Goal: Task Accomplishment & Management: Use online tool/utility

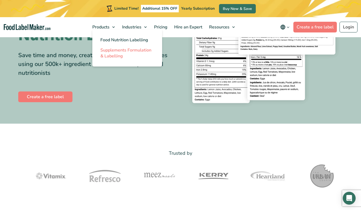
click at [114, 51] on span "Supplements Formulation & Labelling" at bounding box center [125, 53] width 51 height 12
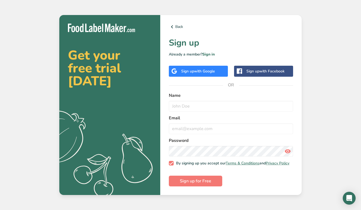
click at [189, 70] on div "Sign up with Google" at bounding box center [198, 71] width 34 height 6
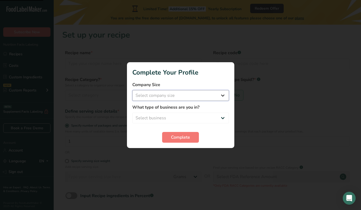
click at [206, 92] on select "Select company size" at bounding box center [180, 95] width 97 height 11
click at [209, 95] on select "Select company size Fewer than 10 Employees 10 to 50 Employees 51 to 500 Employ…" at bounding box center [180, 95] width 97 height 11
click at [222, 96] on select "Select company size Fewer than 10 Employees 10 to 50 Employees 51 to 500 Employ…" at bounding box center [180, 95] width 97 height 11
select select "1"
click at [206, 119] on select "Select business Packaged Food Manufacturer Restaurant & Cafe Bakery Meal Plans …" at bounding box center [180, 118] width 97 height 11
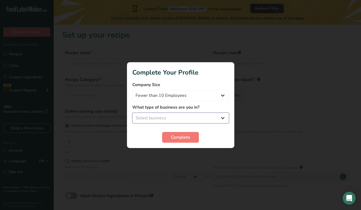
select select "1"
click at [187, 139] on span "Complete" at bounding box center [180, 137] width 19 height 6
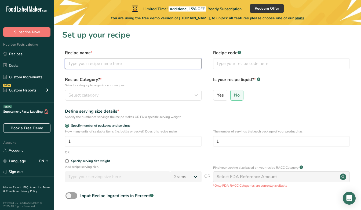
click at [143, 63] on input "text" at bounding box center [133, 63] width 137 height 11
type input "Collagen Peptides"
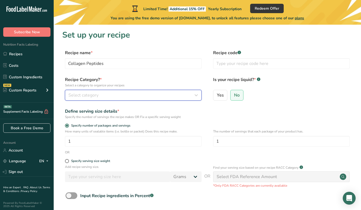
click at [142, 98] on div "Select category" at bounding box center [131, 95] width 126 height 6
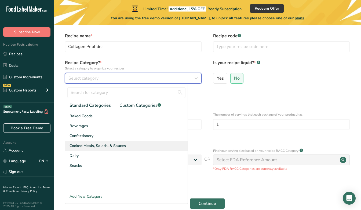
scroll to position [17, 0]
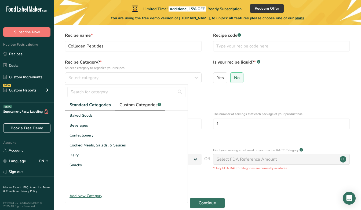
click at [136, 106] on span "Custom Categories .a-a{fill:#347362;}.b-a{fill:#fff;}" at bounding box center [141, 105] width 42 height 6
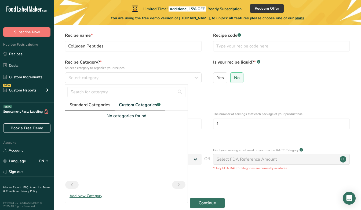
click at [89, 106] on span "Standard Categories" at bounding box center [90, 105] width 41 height 6
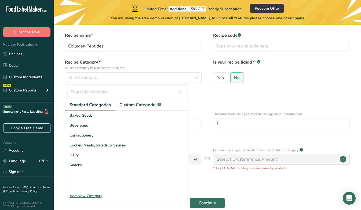
click at [84, 194] on div "Add New Category" at bounding box center [126, 196] width 122 height 6
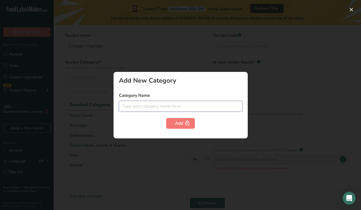
click at [146, 108] on input "text" at bounding box center [181, 106] width 124 height 11
type input "Supplement"
click at [232, 82] on div "Add New Category" at bounding box center [181, 80] width 124 height 6
click at [195, 63] on div at bounding box center [180, 105] width 361 height 210
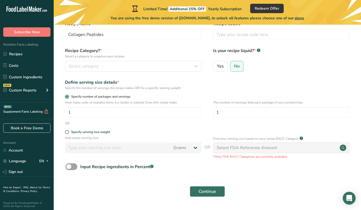
scroll to position [27, 0]
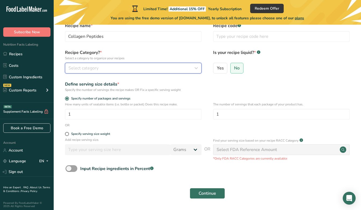
click at [127, 65] on div "Select category" at bounding box center [131, 68] width 126 height 6
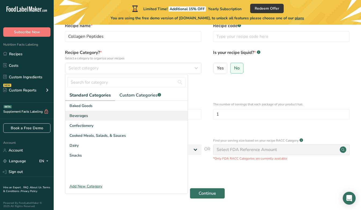
click at [99, 118] on div "Beverages" at bounding box center [126, 116] width 122 height 10
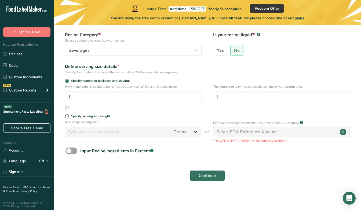
scroll to position [43, 0]
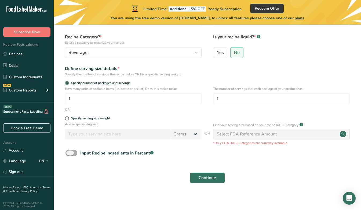
click at [75, 154] on span at bounding box center [72, 153] width 12 height 7
click at [69, 154] on input "Input Recipe ingredients in Percent .a-a{fill:#347362;}.b-a{fill:#fff;}" at bounding box center [67, 152] width 3 height 3
checkbox input "true"
